Goal: Transaction & Acquisition: Subscribe to service/newsletter

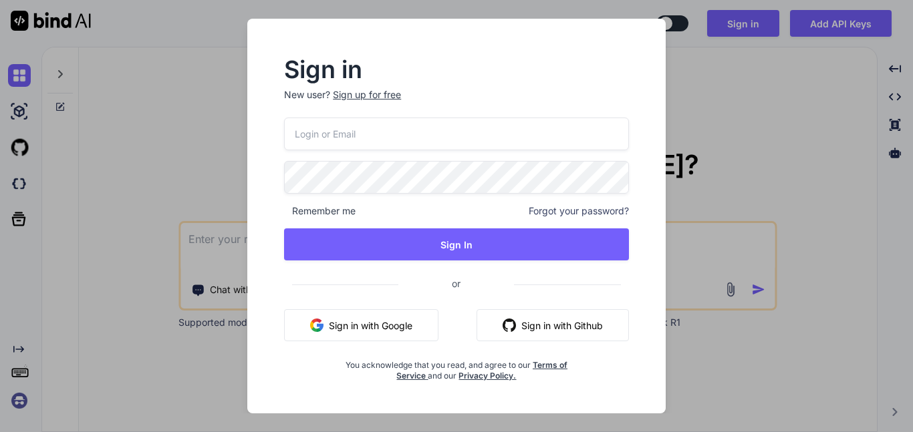
click at [357, 98] on div "Sign up for free" at bounding box center [367, 94] width 68 height 13
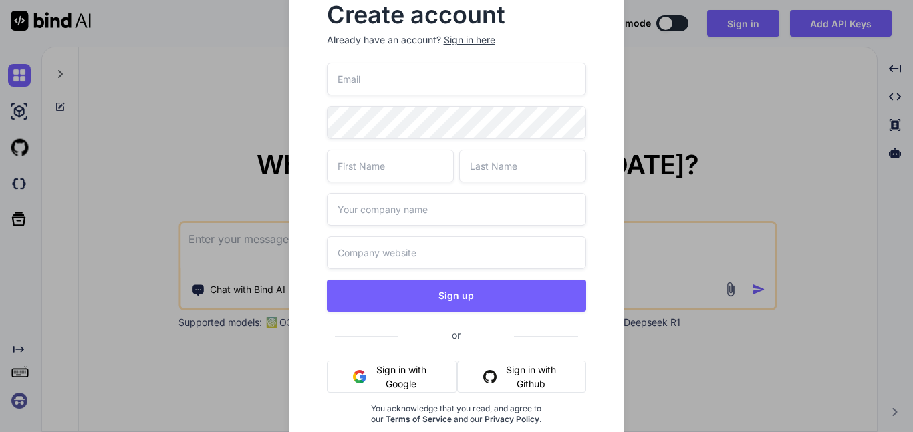
click at [404, 78] on input "email" at bounding box center [457, 79] width 260 height 33
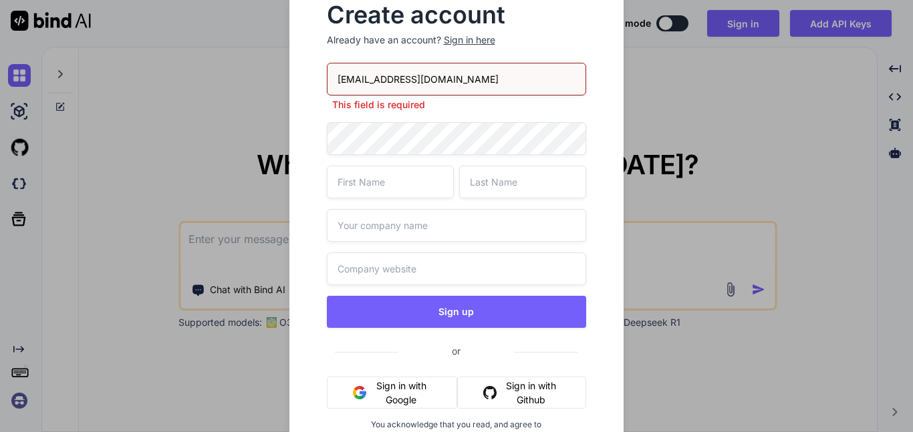
type input "[EMAIL_ADDRESS][DOMAIN_NAME]"
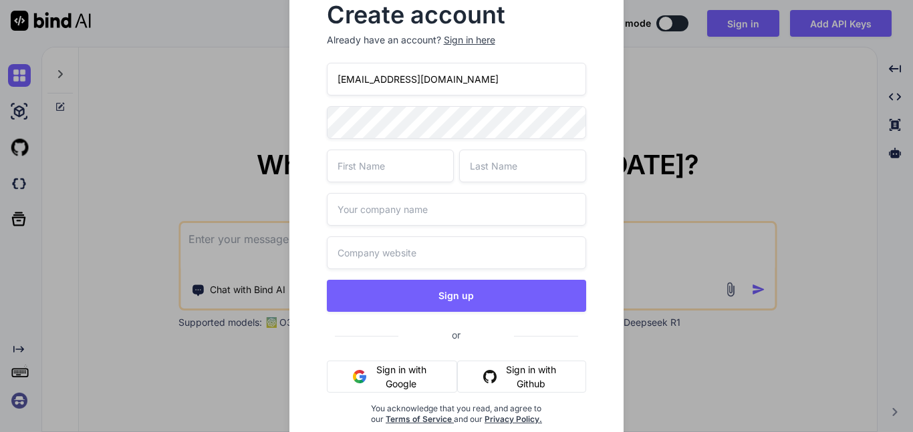
click at [385, 169] on input "text" at bounding box center [390, 166] width 127 height 33
type input "him"
click at [515, 163] on input "text" at bounding box center [522, 166] width 127 height 33
type input ".com"
click at [441, 218] on input "text" at bounding box center [457, 209] width 260 height 33
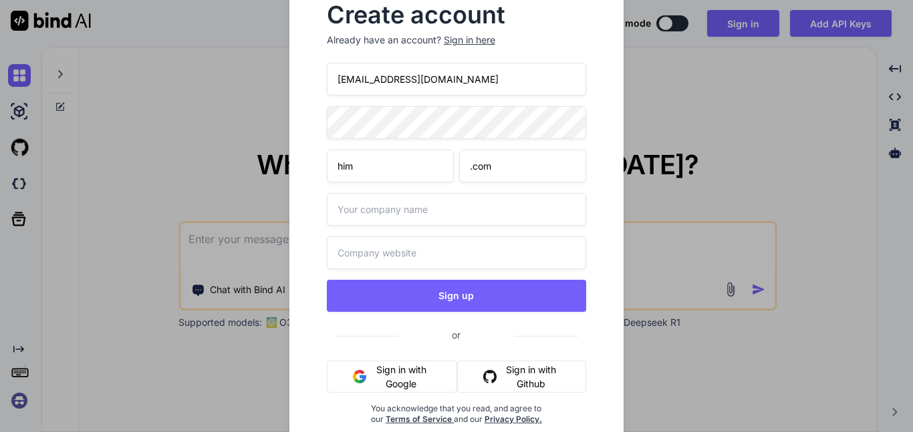
scroll to position [17, 0]
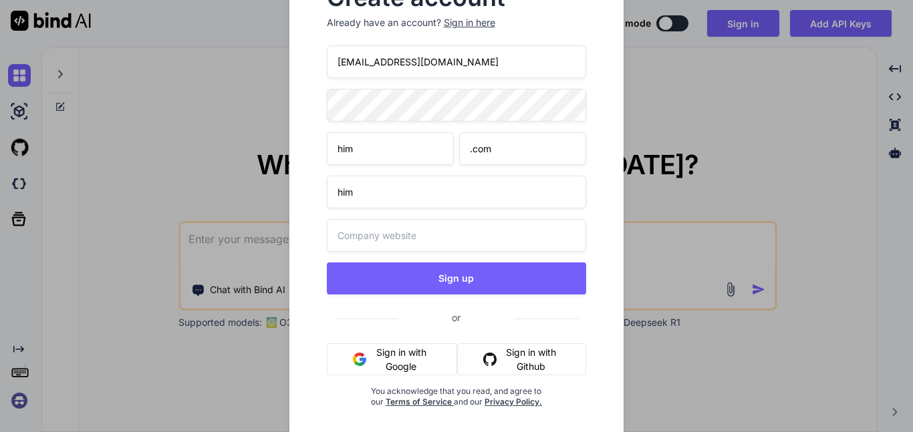
type input "him"
click at [412, 232] on input "text" at bounding box center [457, 235] width 260 height 33
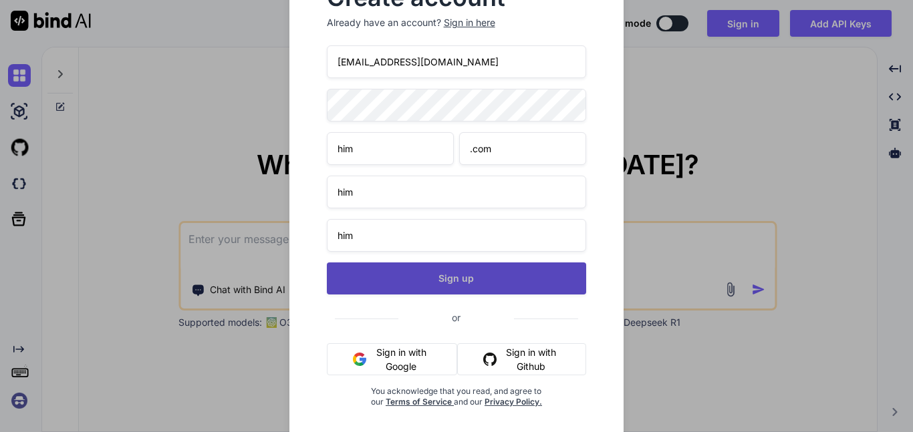
type input "him"
click at [414, 289] on button "Sign up" at bounding box center [457, 279] width 260 height 32
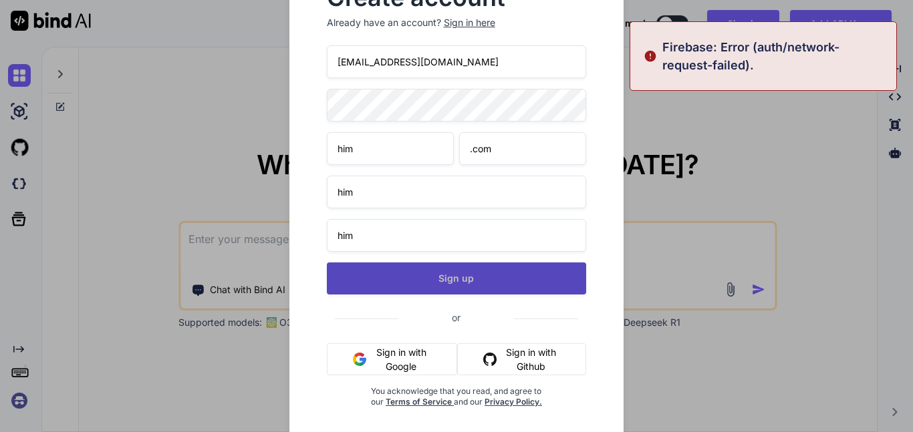
scroll to position [0, 0]
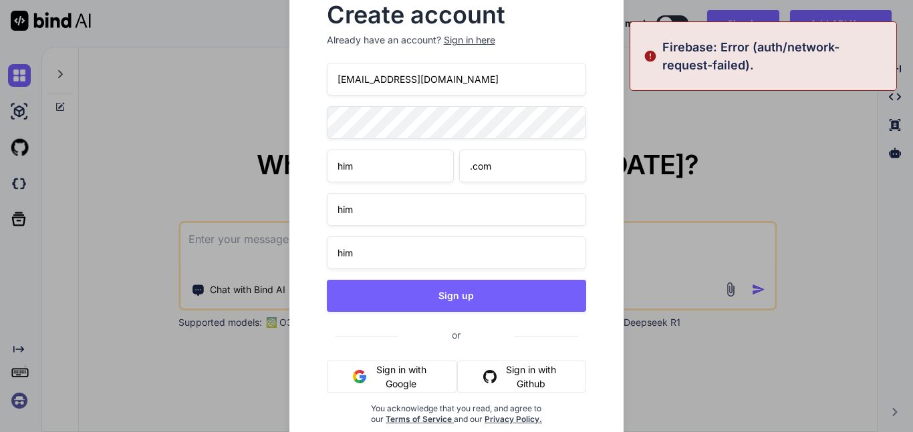
click at [152, 102] on div "Create account Already have an account? Sign in here [EMAIL_ADDRESS][DOMAIN_NAM…" at bounding box center [456, 216] width 913 height 432
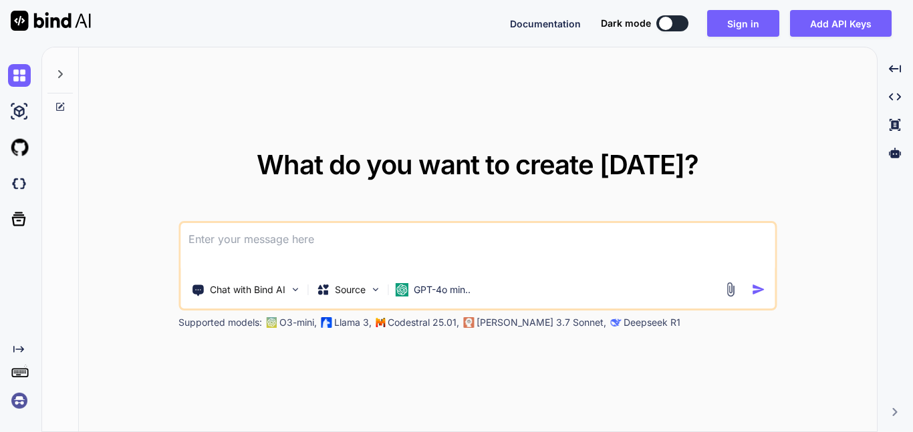
click at [345, 251] on textarea at bounding box center [477, 247] width 594 height 49
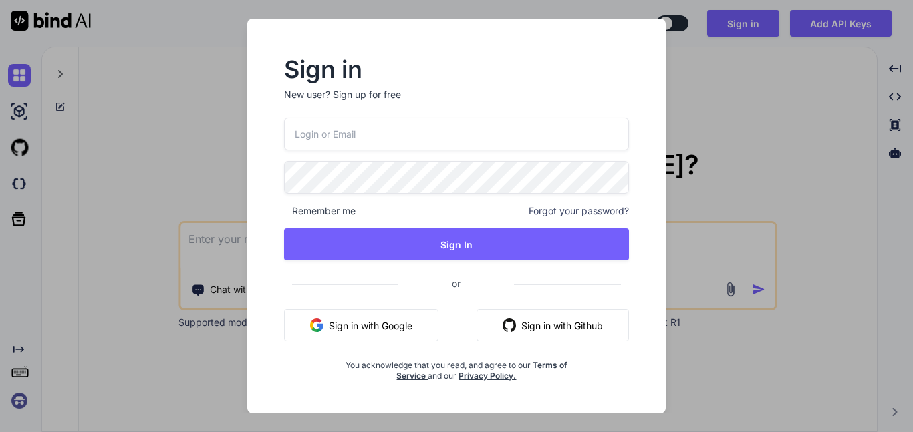
click at [794, 188] on div "Sign in New user? Sign up for free Remember me Forgot your password? Sign In or…" at bounding box center [456, 216] width 913 height 432
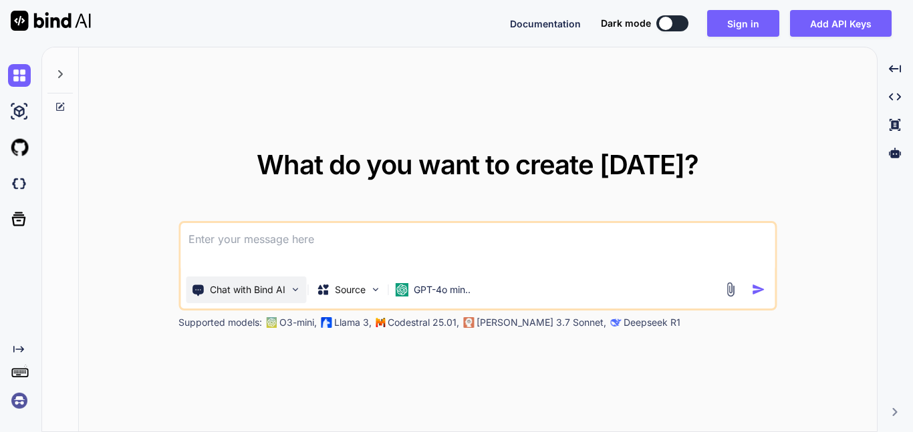
click at [265, 293] on p "Chat with Bind AI" at bounding box center [248, 289] width 76 height 13
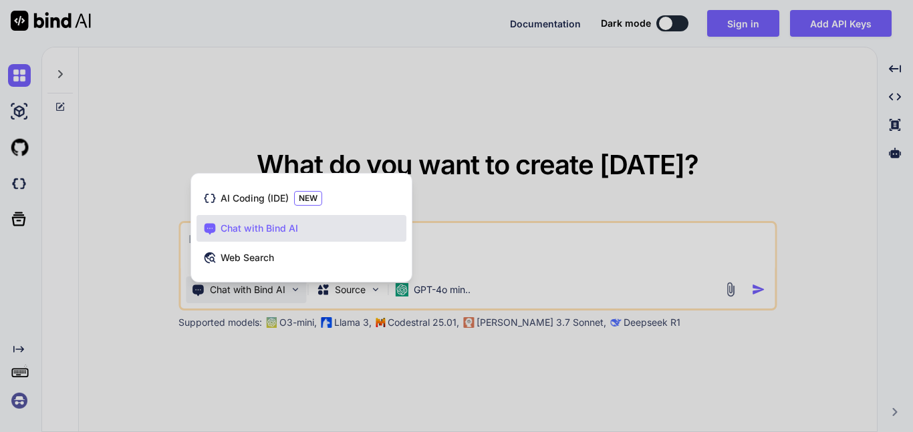
click at [263, 291] on div at bounding box center [456, 216] width 913 height 432
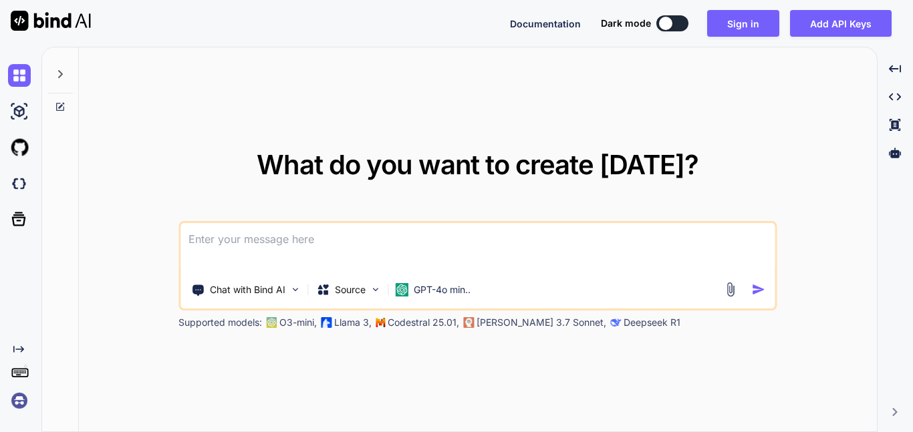
click at [243, 247] on textarea at bounding box center [477, 247] width 594 height 49
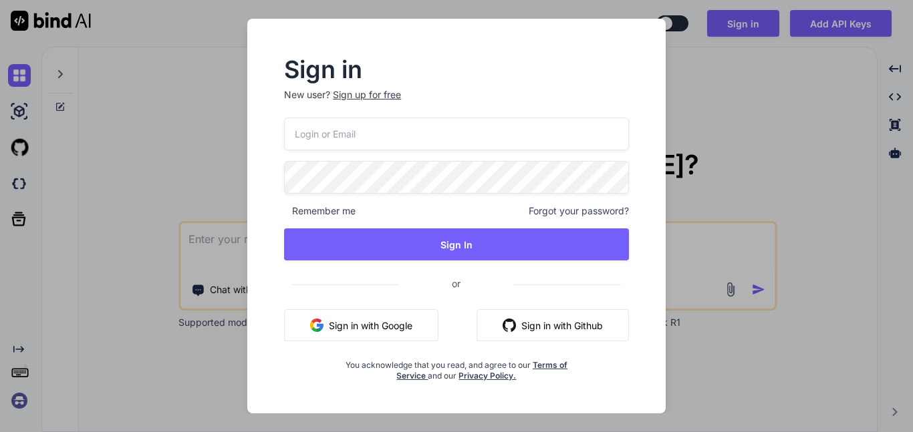
click at [177, 116] on div "Sign in New user? Sign up for free Remember me Forgot your password? Sign In or…" at bounding box center [456, 216] width 913 height 432
